Goal: Task Accomplishment & Management: Use online tool/utility

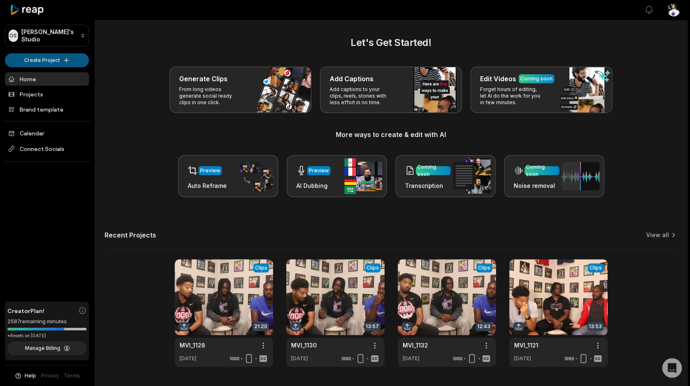
click at [44, 58] on html "OS [PERSON_NAME]'s Studio Create Project Home Projects Brand template Calendar …" at bounding box center [345, 193] width 690 height 386
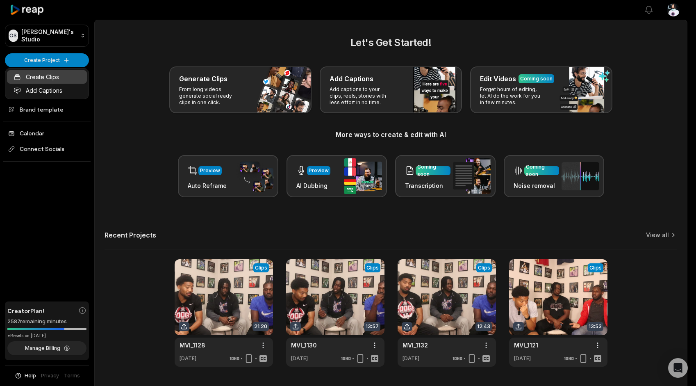
click at [56, 74] on link "Create Clips" at bounding box center [47, 77] width 80 height 14
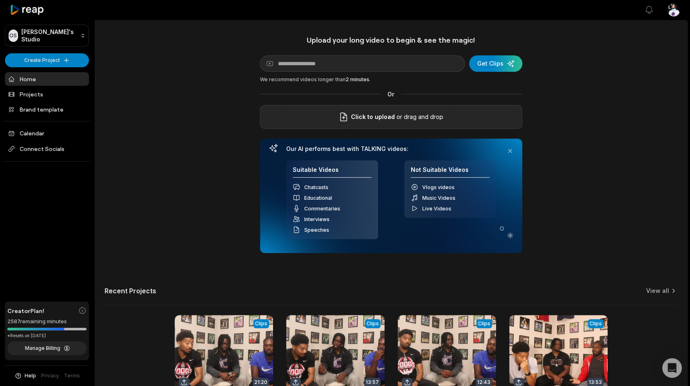
click at [364, 112] on div "Click to upload or drag and drop" at bounding box center [391, 117] width 262 height 24
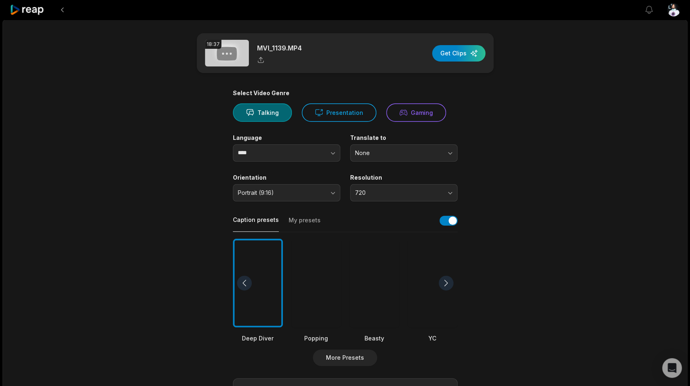
click at [309, 286] on div at bounding box center [316, 283] width 50 height 89
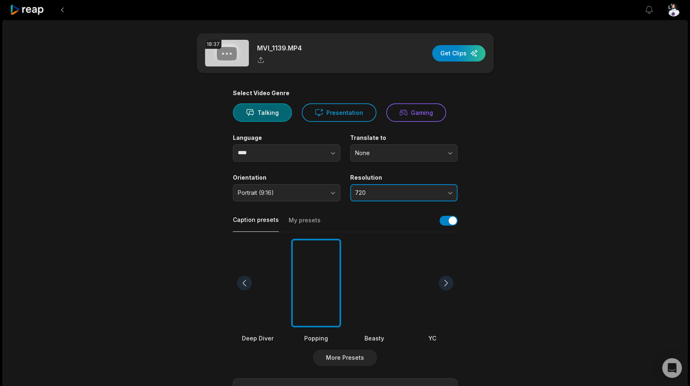
click at [366, 186] on button "720" at bounding box center [403, 192] width 107 height 17
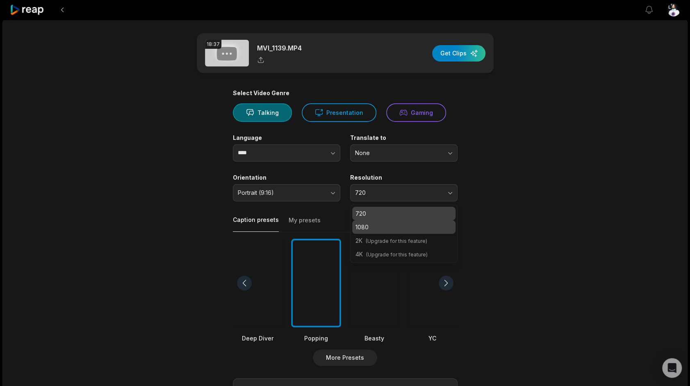
click at [365, 228] on p "1080" at bounding box center [403, 227] width 97 height 9
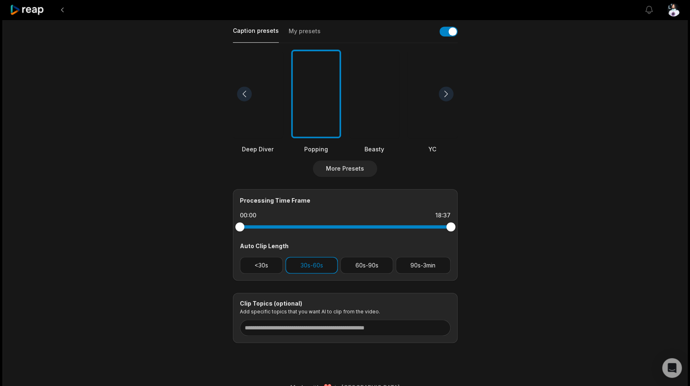
scroll to position [190, 0]
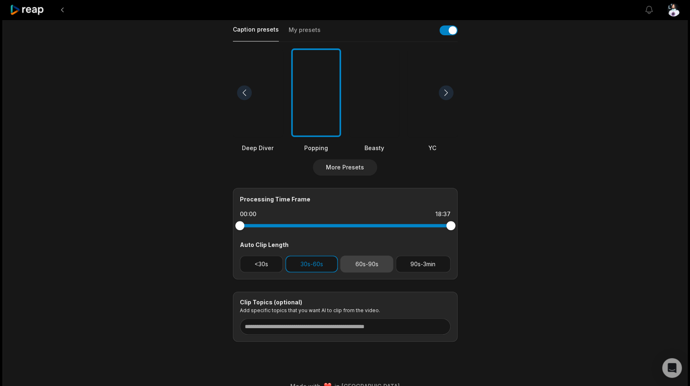
click at [364, 264] on button "60s-90s" at bounding box center [366, 263] width 53 height 17
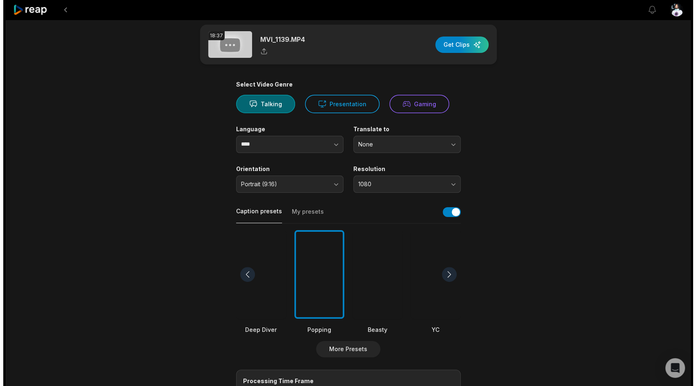
scroll to position [0, 0]
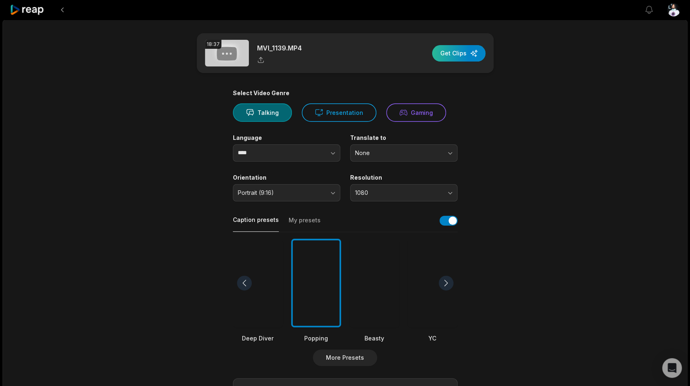
click at [455, 52] on div "button" at bounding box center [458, 53] width 53 height 16
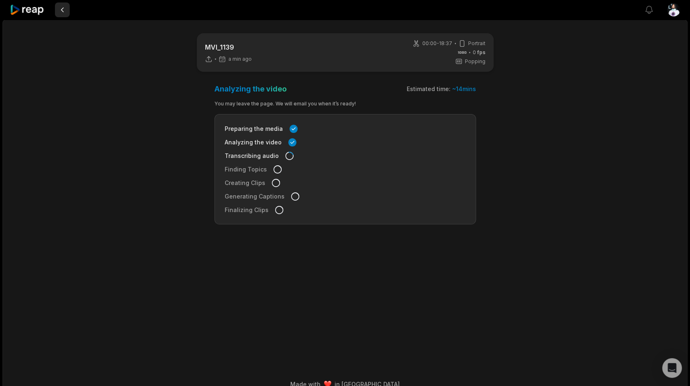
click at [59, 10] on button at bounding box center [62, 9] width 15 height 15
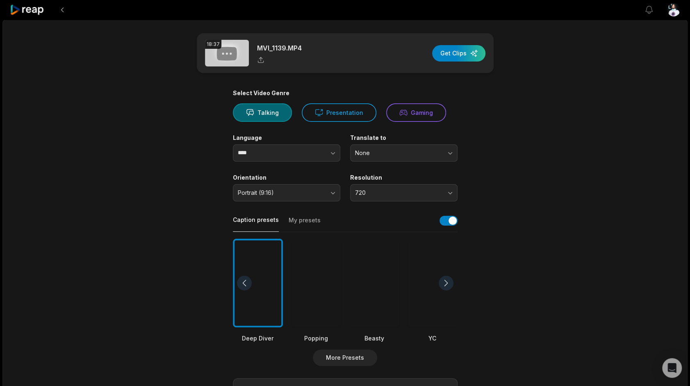
click at [35, 11] on icon at bounding box center [27, 10] width 35 height 11
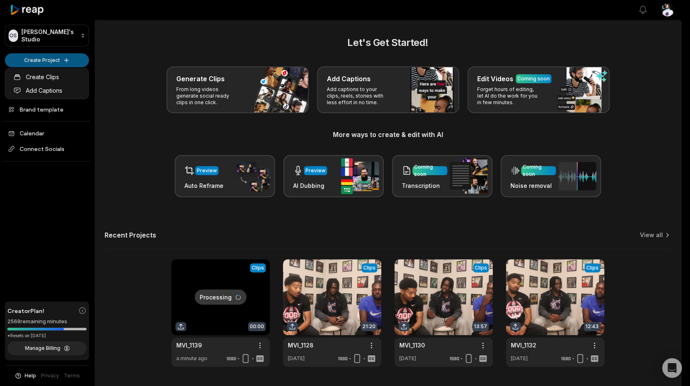
click at [69, 60] on html "OS Omari's Studio Create Project Home Projects Brand template Calendar Connect …" at bounding box center [345, 193] width 690 height 386
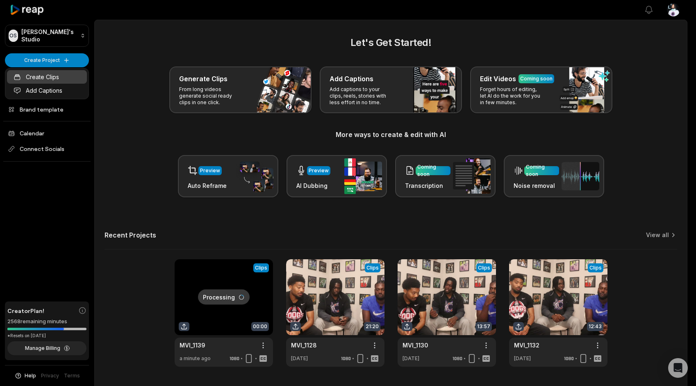
click at [66, 75] on link "Create Clips" at bounding box center [47, 77] width 80 height 14
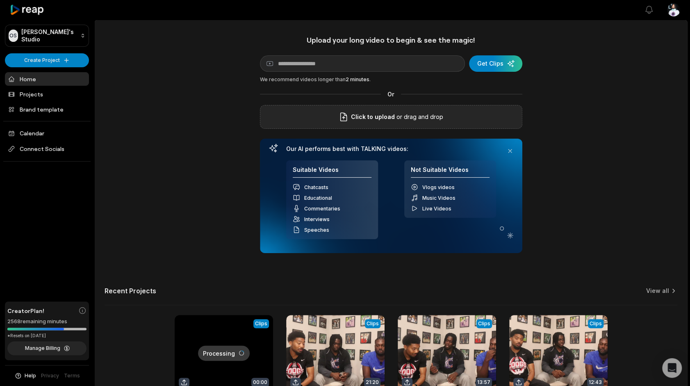
click at [289, 118] on div "Click to upload or drag and drop" at bounding box center [391, 117] width 262 height 24
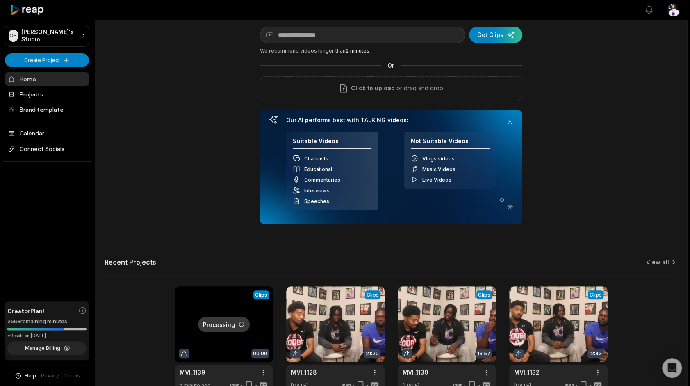
scroll to position [28, 0]
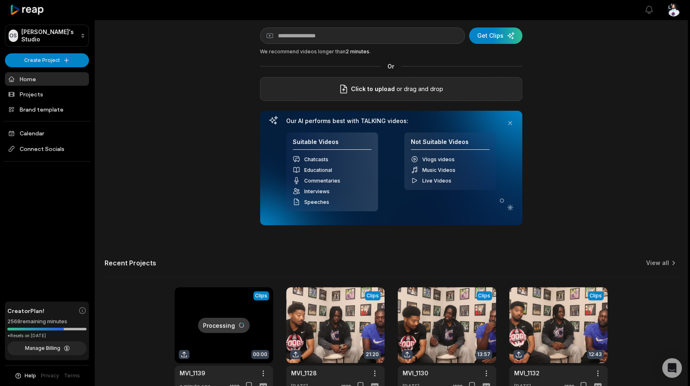
click at [513, 86] on div "Click to upload or drag and drop" at bounding box center [391, 89] width 262 height 24
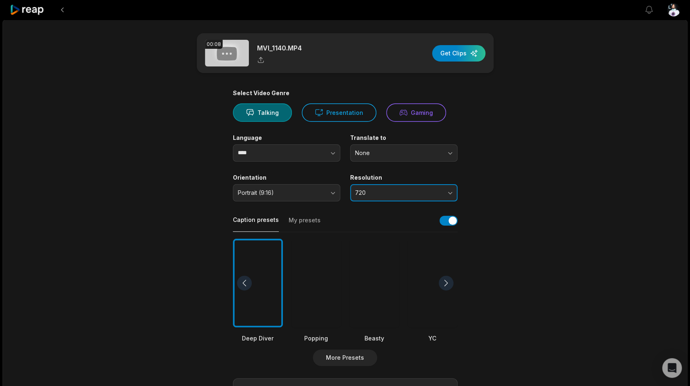
click at [370, 196] on span "720" at bounding box center [398, 192] width 86 height 7
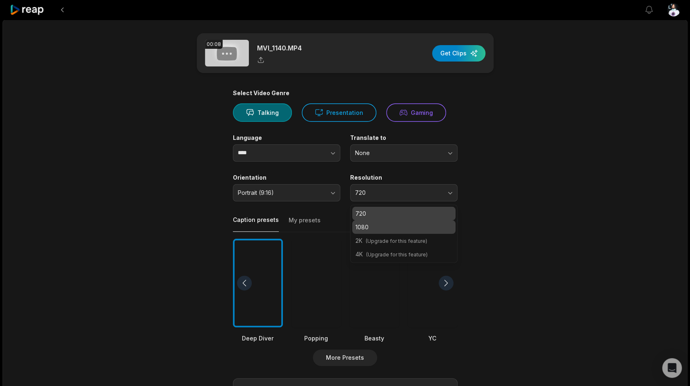
click at [367, 223] on p "1080" at bounding box center [403, 227] width 97 height 9
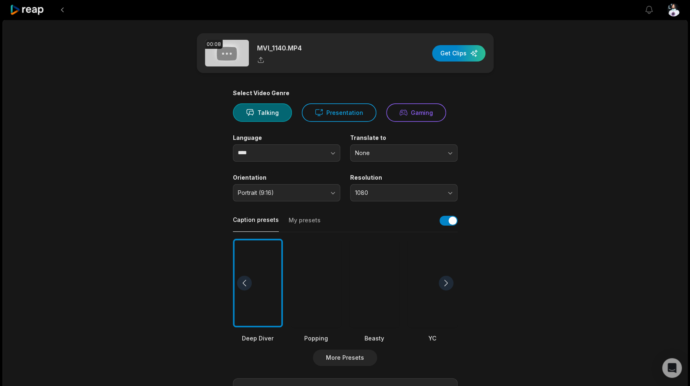
click at [302, 278] on div at bounding box center [316, 283] width 50 height 89
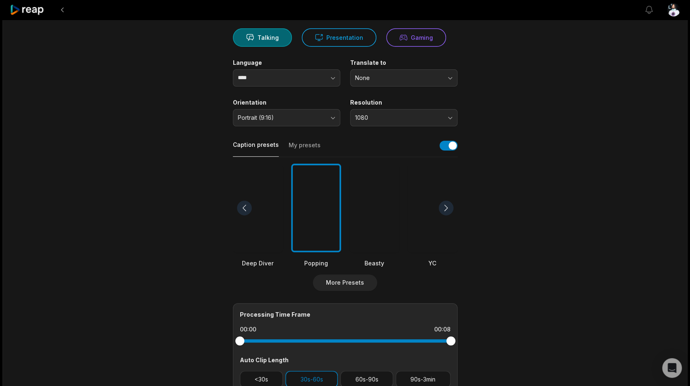
scroll to position [140, 0]
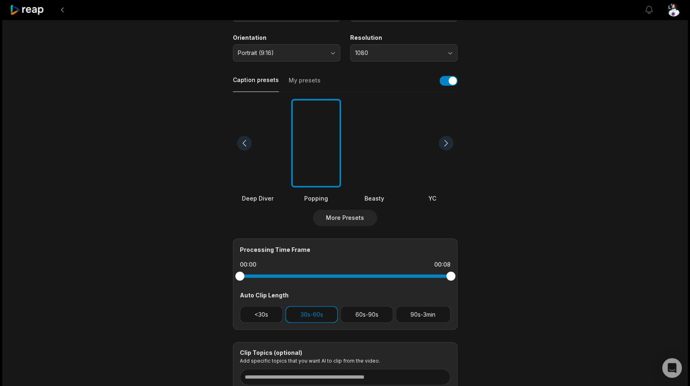
click at [376, 323] on div "Processing Time Frame 00:00 00:08 Auto Clip Length <30s 30s-60s 60s-90s 90s-3min" at bounding box center [345, 283] width 225 height 91
click at [263, 315] on button "<30s" at bounding box center [261, 314] width 43 height 17
click at [313, 306] on button "30s-60s" at bounding box center [311, 314] width 52 height 17
click at [262, 309] on button "<30s" at bounding box center [261, 314] width 43 height 17
click at [326, 315] on button "30s-60s" at bounding box center [311, 314] width 52 height 17
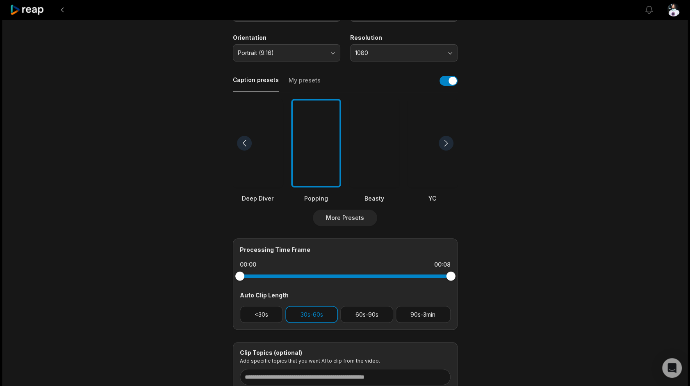
scroll to position [0, 0]
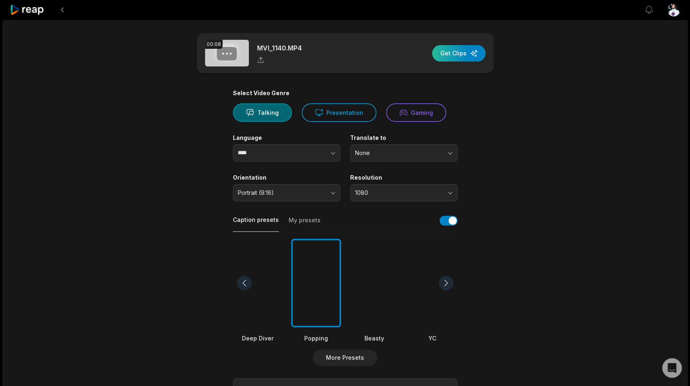
click at [446, 55] on div "button" at bounding box center [458, 53] width 53 height 16
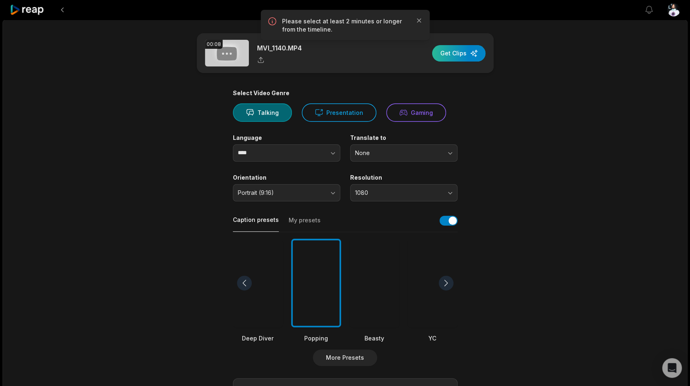
click at [459, 50] on div "button" at bounding box center [458, 53] width 53 height 16
click at [64, 9] on button at bounding box center [62, 9] width 15 height 15
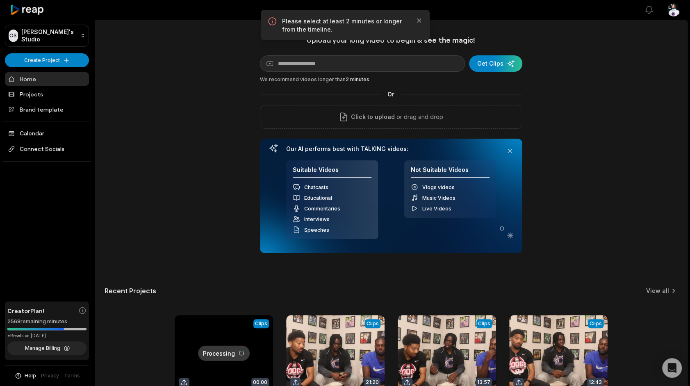
scroll to position [28, 0]
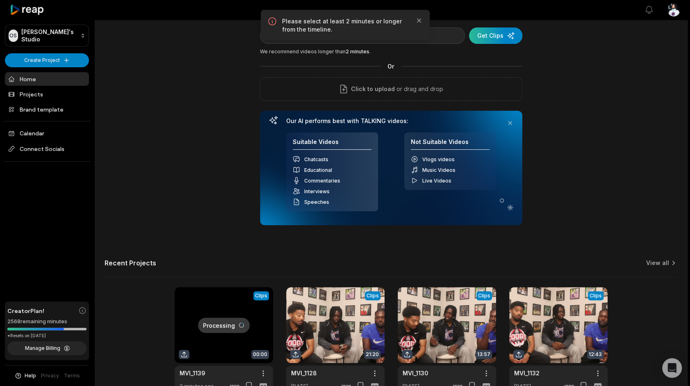
click at [496, 32] on div "submit" at bounding box center [495, 35] width 53 height 16
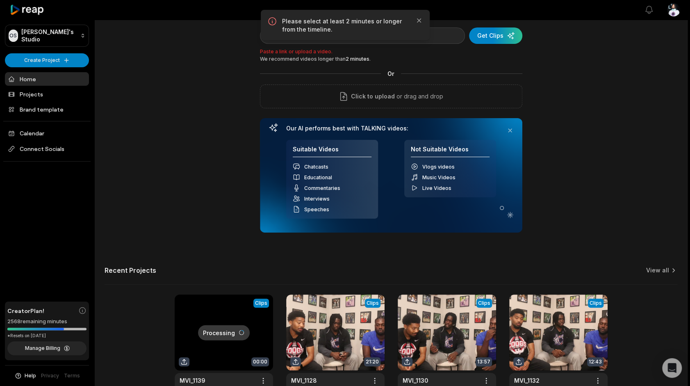
click at [601, 69] on div "Upload your long video to begin & see the magic! YouTube link Get Clips Paste a…" at bounding box center [391, 204] width 592 height 394
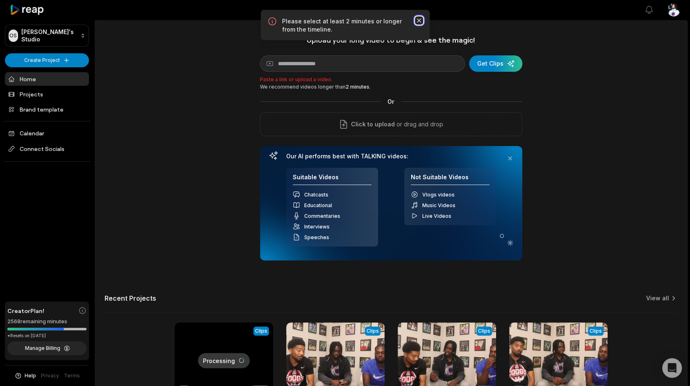
click at [417, 21] on icon "button" at bounding box center [419, 20] width 8 height 8
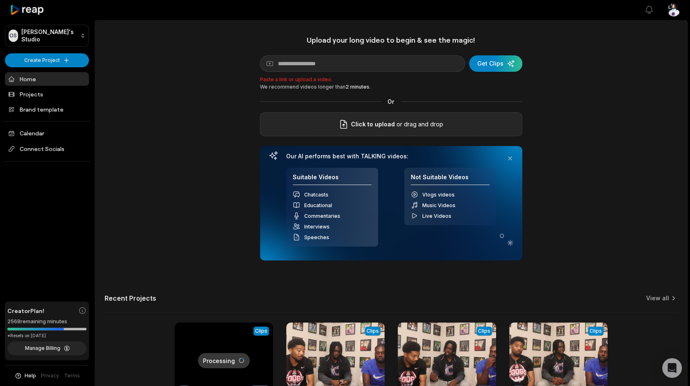
click at [387, 119] on span "Click to upload" at bounding box center [373, 124] width 44 height 10
click at [0, 0] on input "Click to upload" at bounding box center [0, 0] width 0 height 0
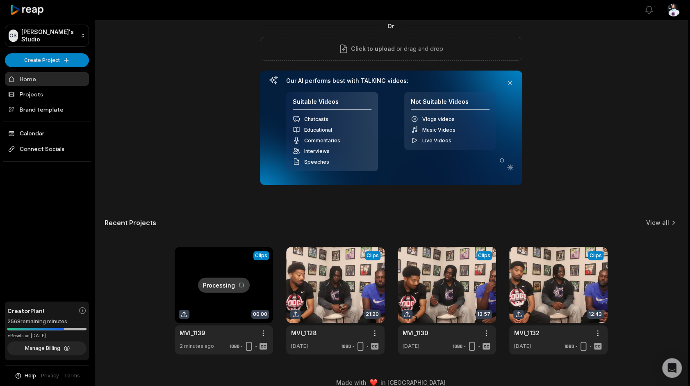
scroll to position [82, 0]
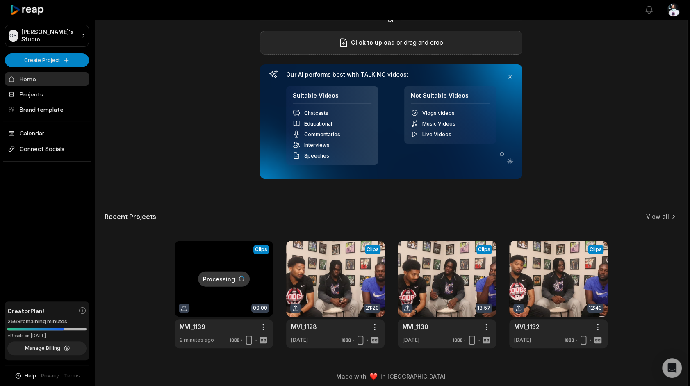
click at [366, 43] on span "Click to upload" at bounding box center [373, 43] width 44 height 10
click at [0, 0] on input "Click to upload" at bounding box center [0, 0] width 0 height 0
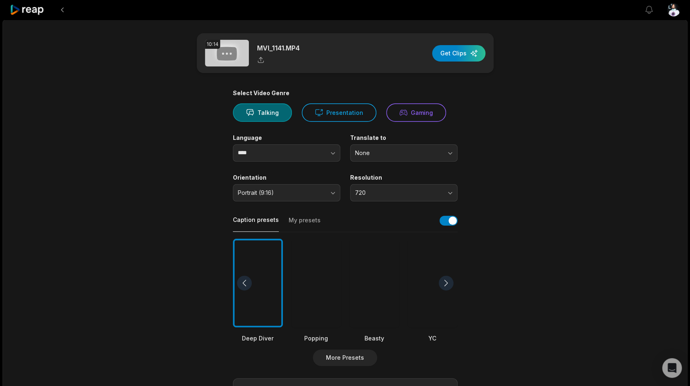
click at [310, 290] on div at bounding box center [316, 283] width 50 height 89
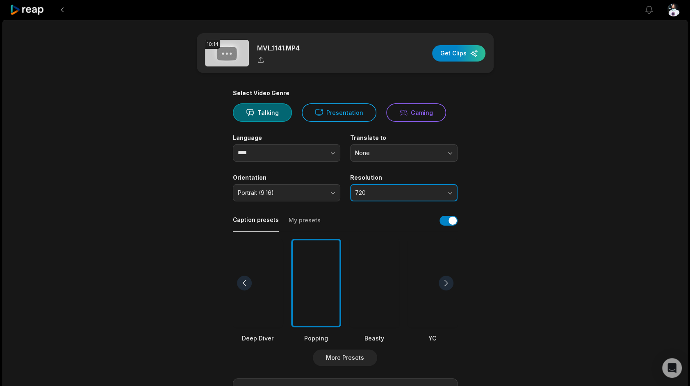
click at [386, 187] on button "720" at bounding box center [403, 192] width 107 height 17
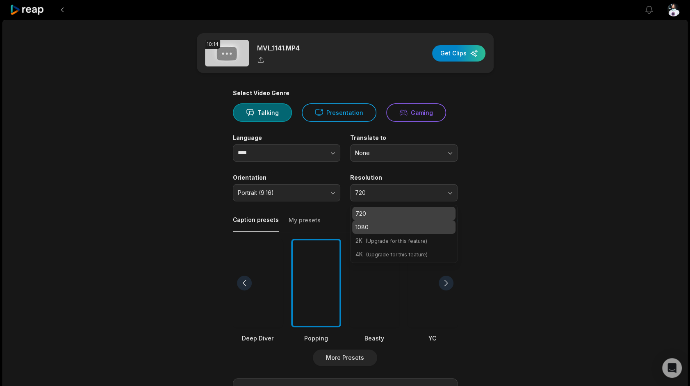
click at [374, 228] on p "1080" at bounding box center [403, 227] width 97 height 9
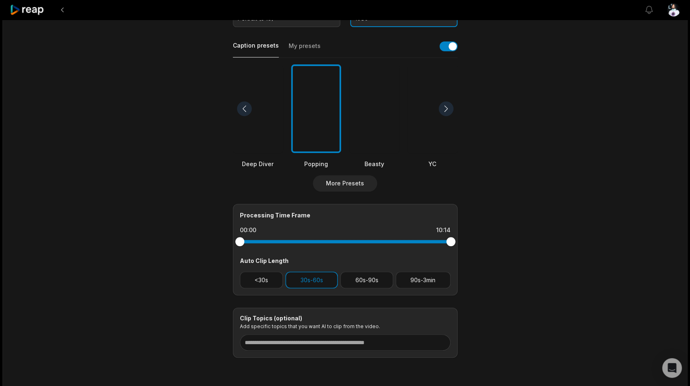
scroll to position [175, 0]
click at [366, 281] on button "60s-90s" at bounding box center [366, 279] width 53 height 17
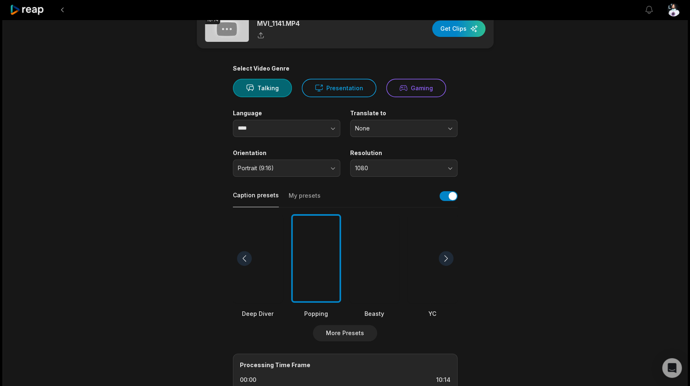
scroll to position [0, 0]
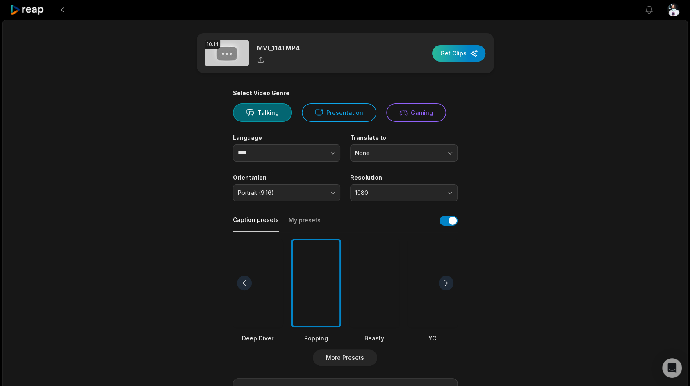
click at [463, 50] on div "button" at bounding box center [458, 53] width 53 height 16
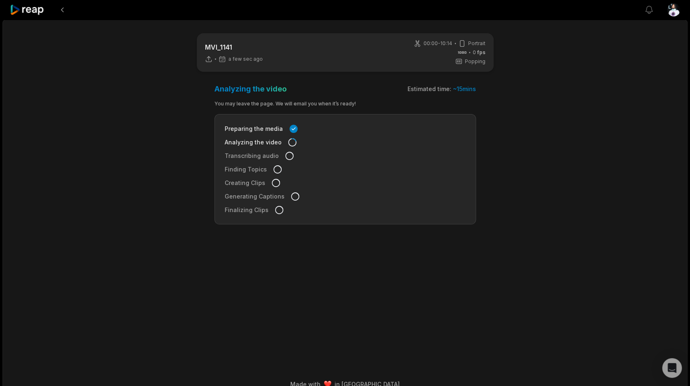
click at [38, 7] on icon at bounding box center [27, 10] width 35 height 11
